Goal: Task Accomplishment & Management: Manage account settings

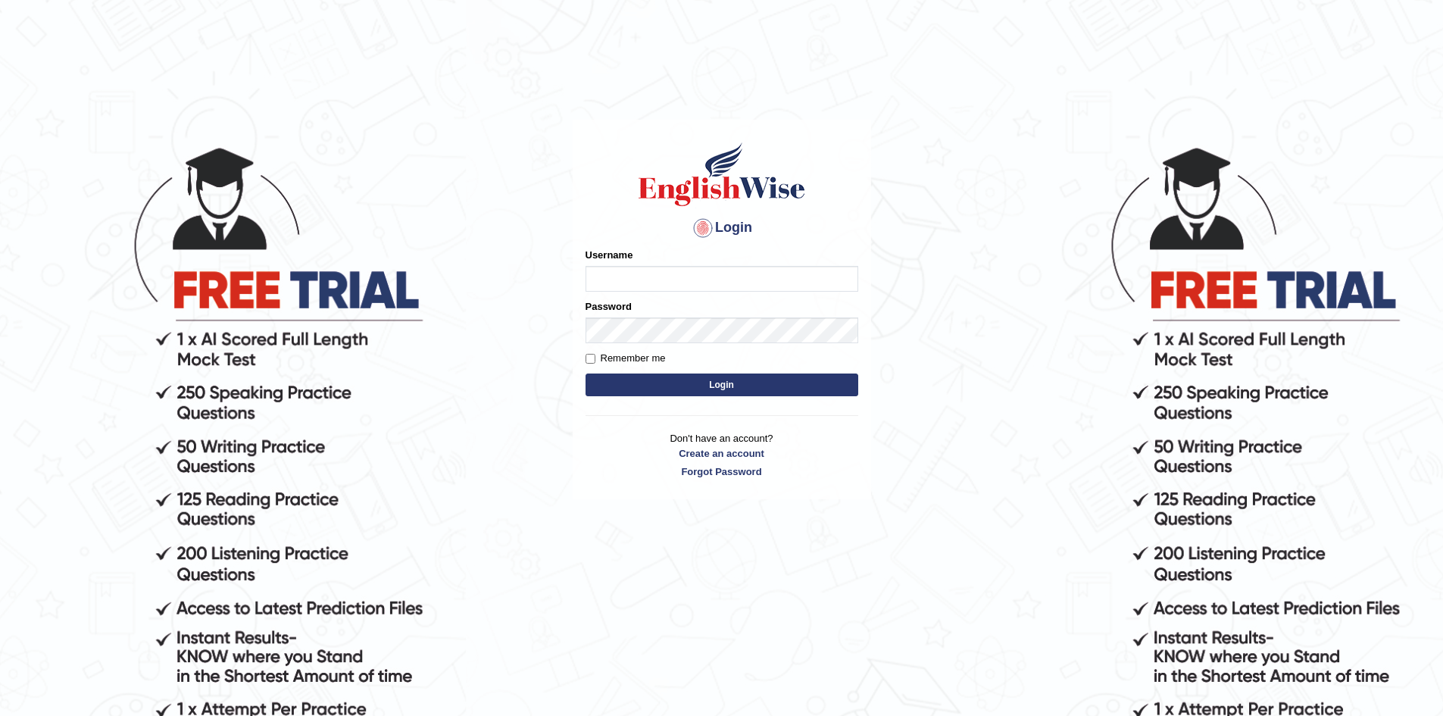
click at [608, 277] on input "Username" at bounding box center [722, 279] width 273 height 26
type input "[EMAIL_ADDRESS][DOMAIN_NAME]"
click at [687, 386] on button "Login" at bounding box center [722, 384] width 273 height 23
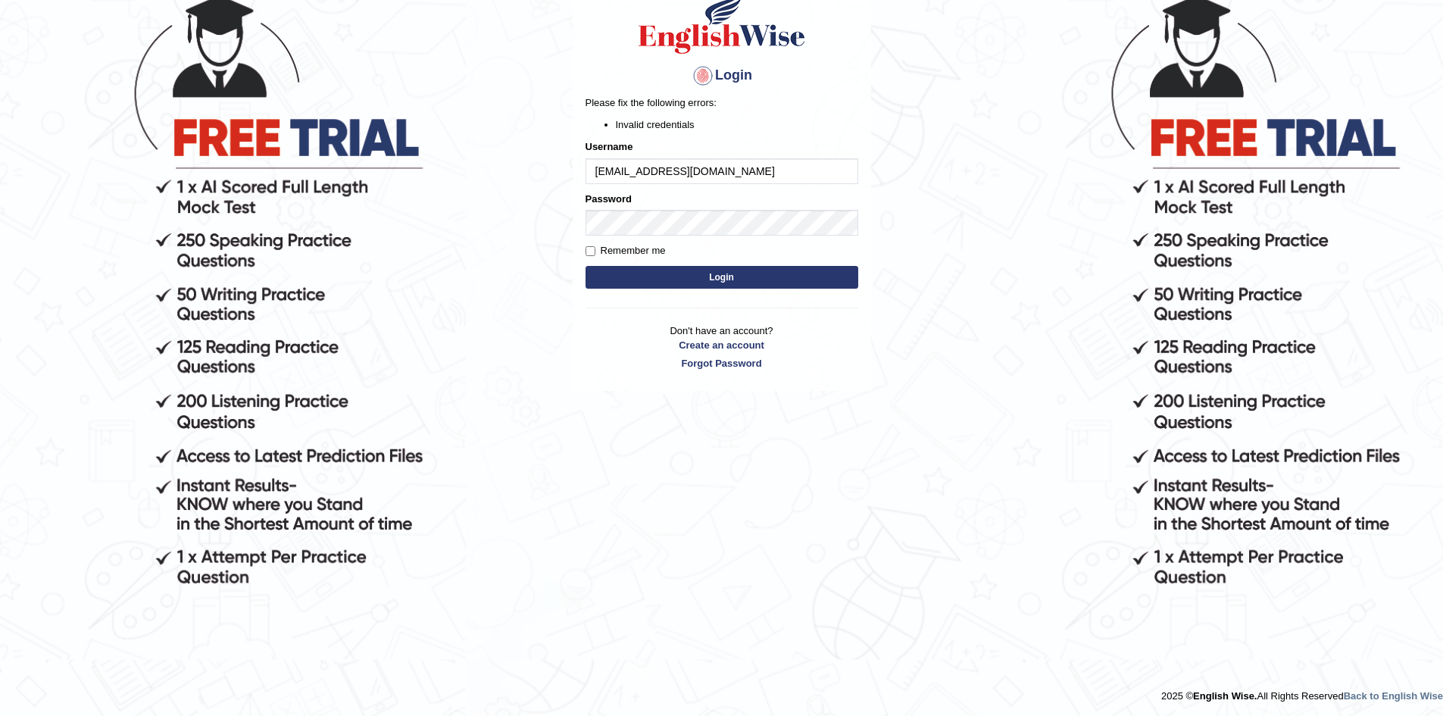
scroll to position [154, 0]
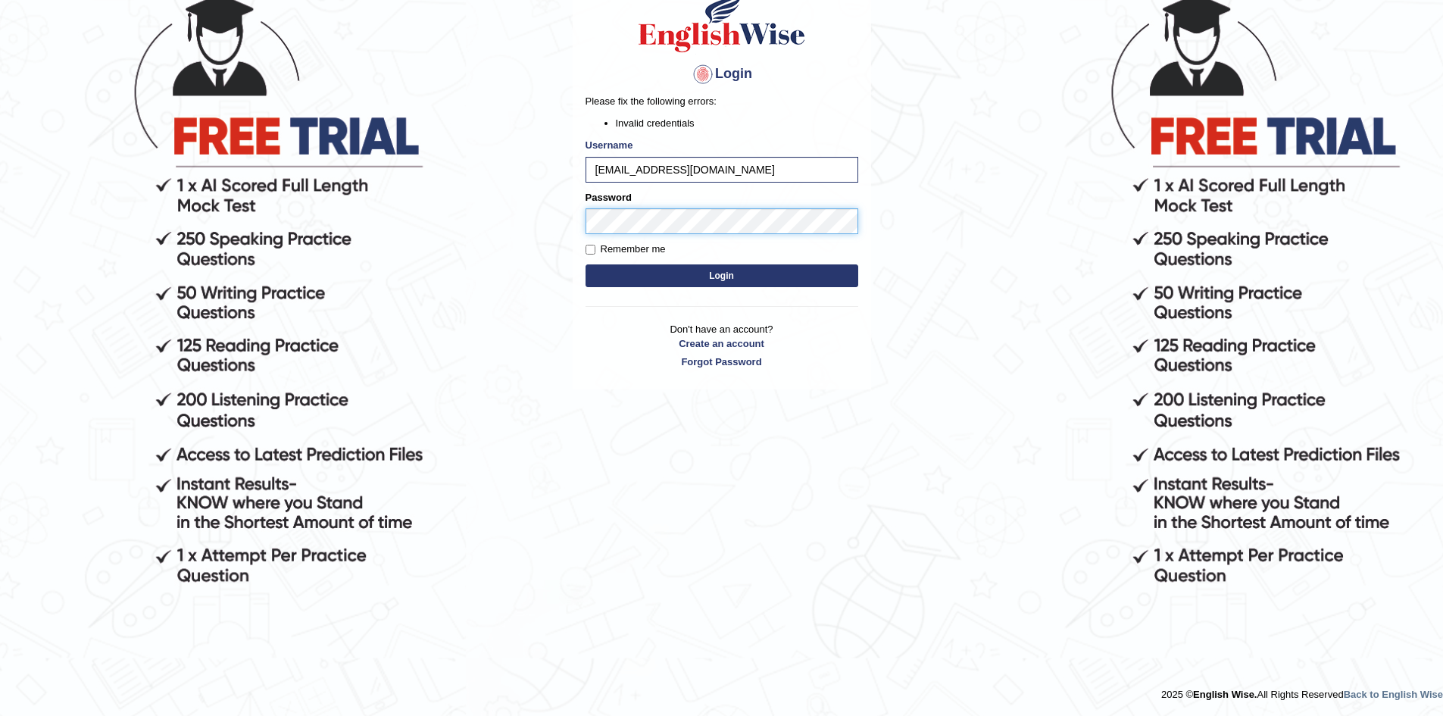
click at [346, 193] on body "Login Please fix the following errors: Invalid credentials Username nomananinta…" at bounding box center [721, 276] width 1443 height 716
click at [586, 264] on button "Login" at bounding box center [722, 275] width 273 height 23
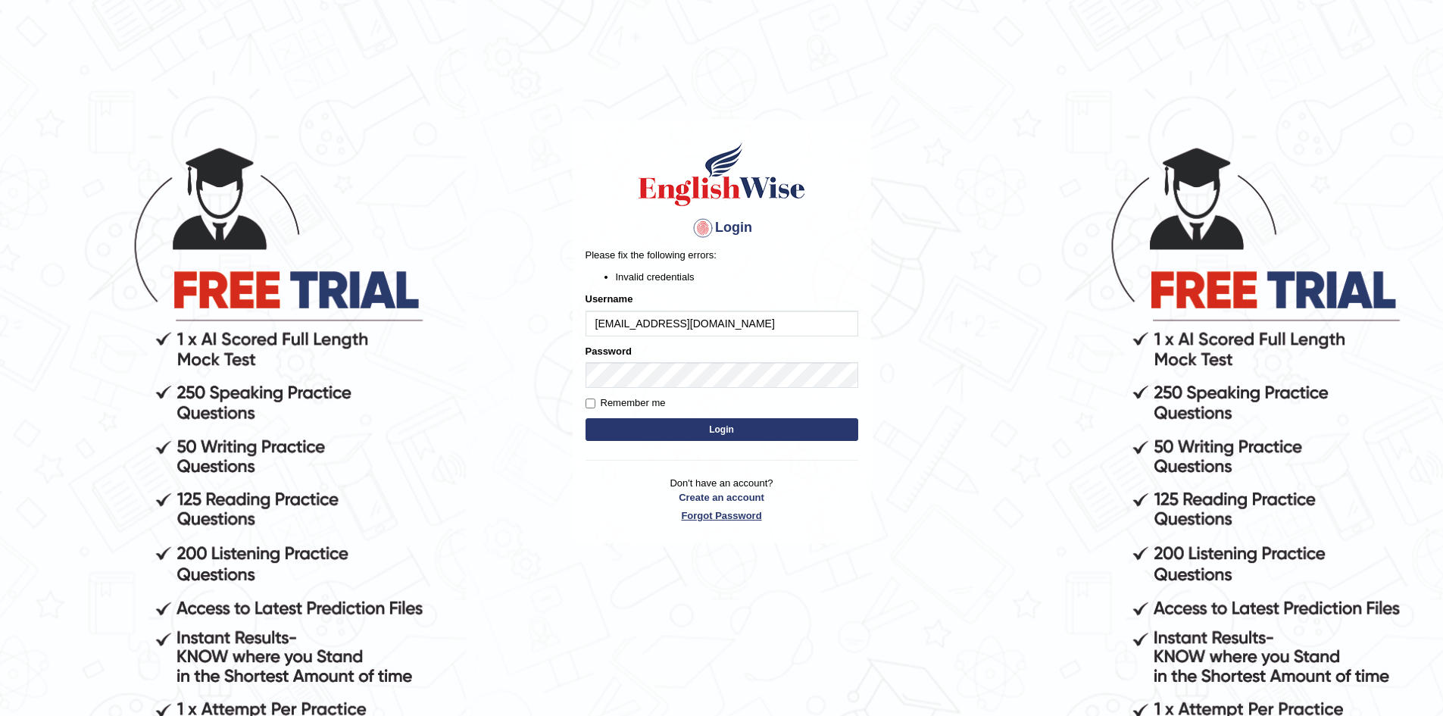
click at [749, 518] on link "Forgot Password" at bounding box center [722, 515] width 273 height 14
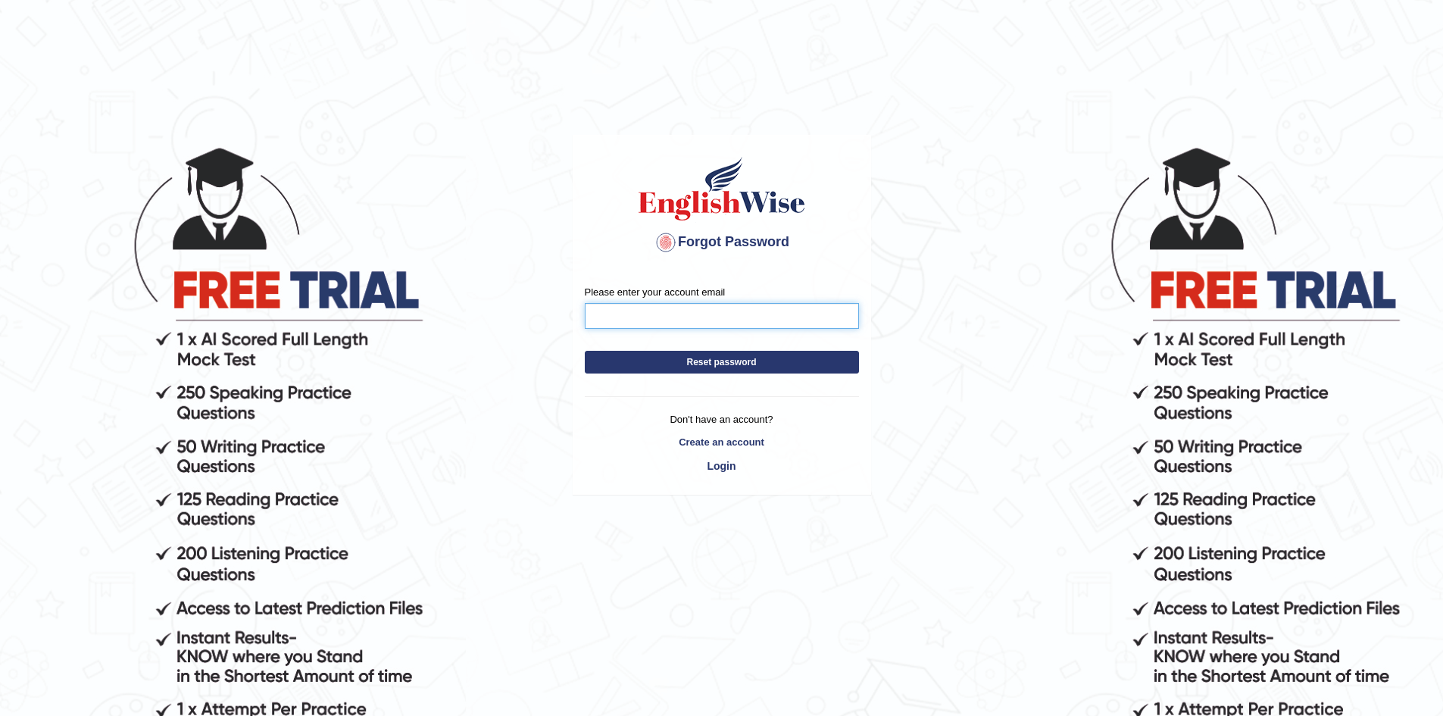
click at [626, 321] on input "Please enter your account email" at bounding box center [722, 316] width 274 height 26
type input "nomananinta@gmail.com"
click at [714, 368] on button "Reset password" at bounding box center [722, 362] width 274 height 23
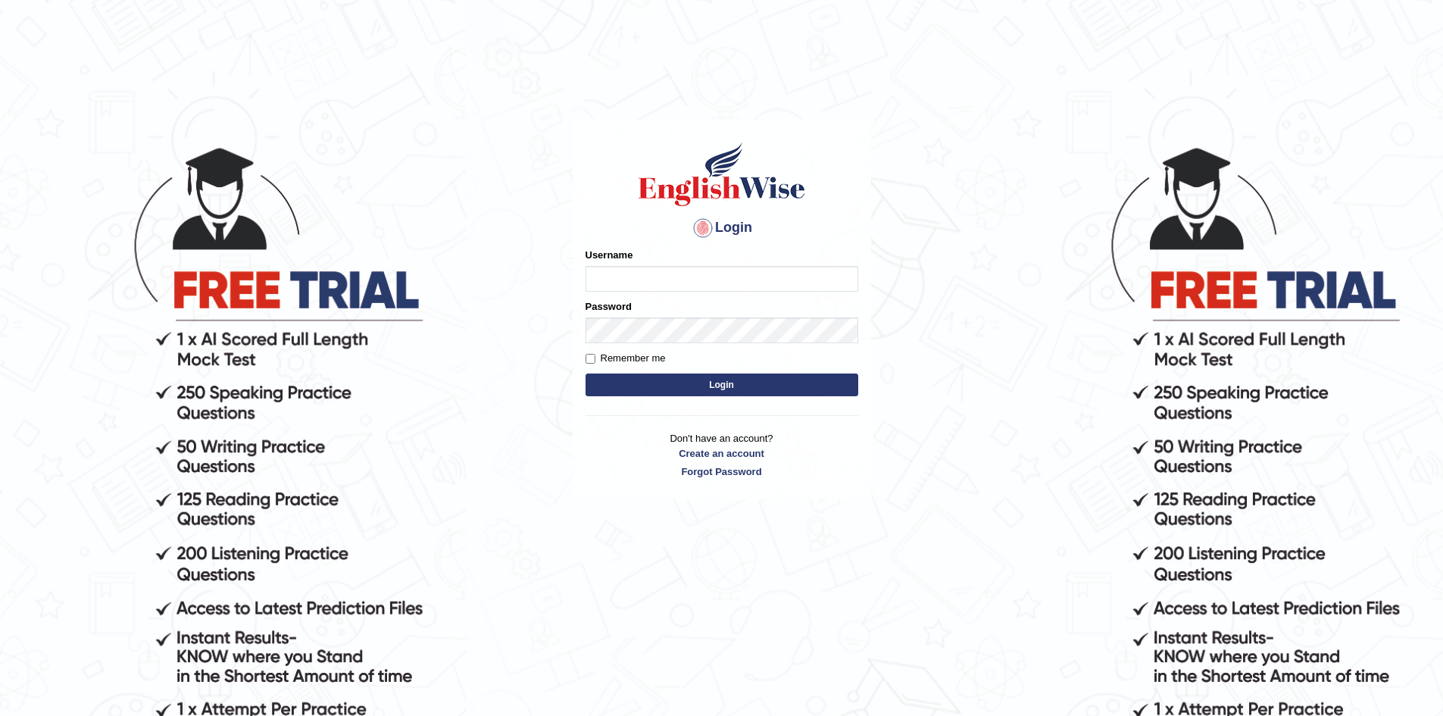
click at [610, 277] on input "Username" at bounding box center [722, 279] width 273 height 26
